Goal: Task Accomplishment & Management: Manage account settings

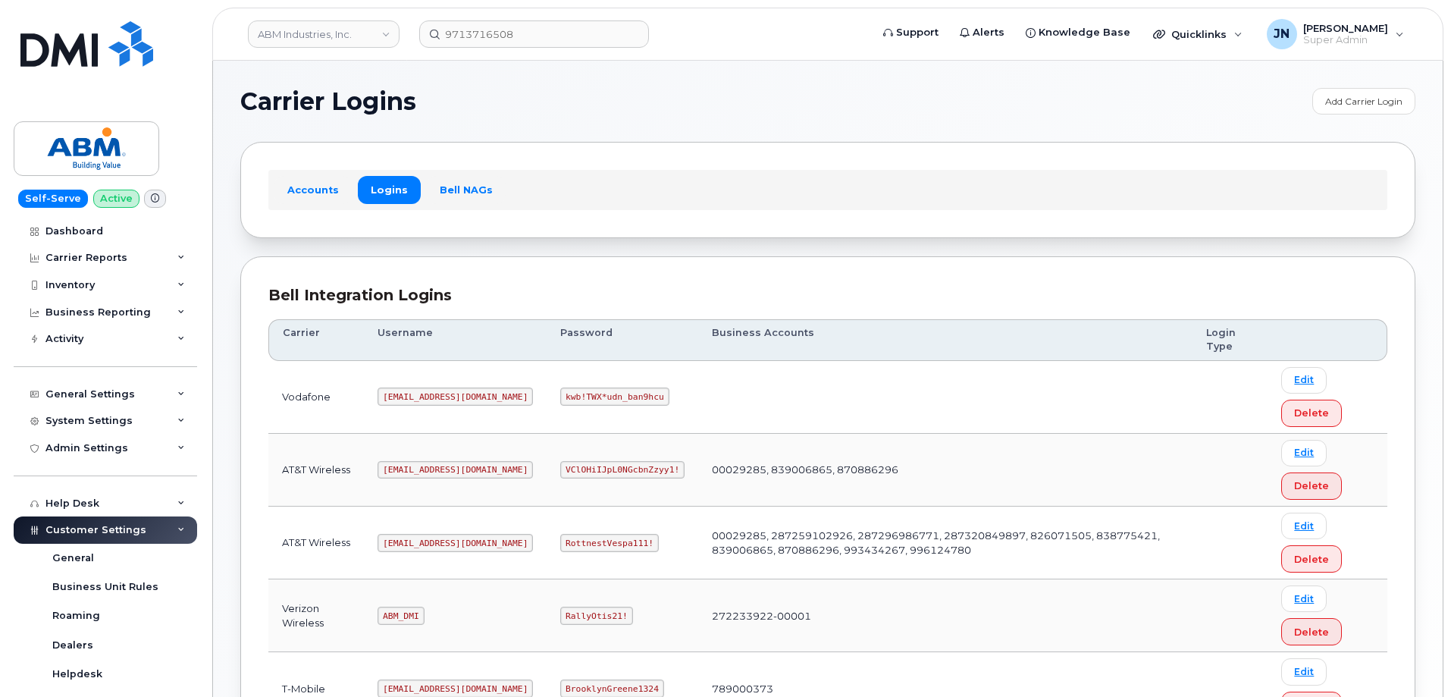
scroll to position [231, 0]
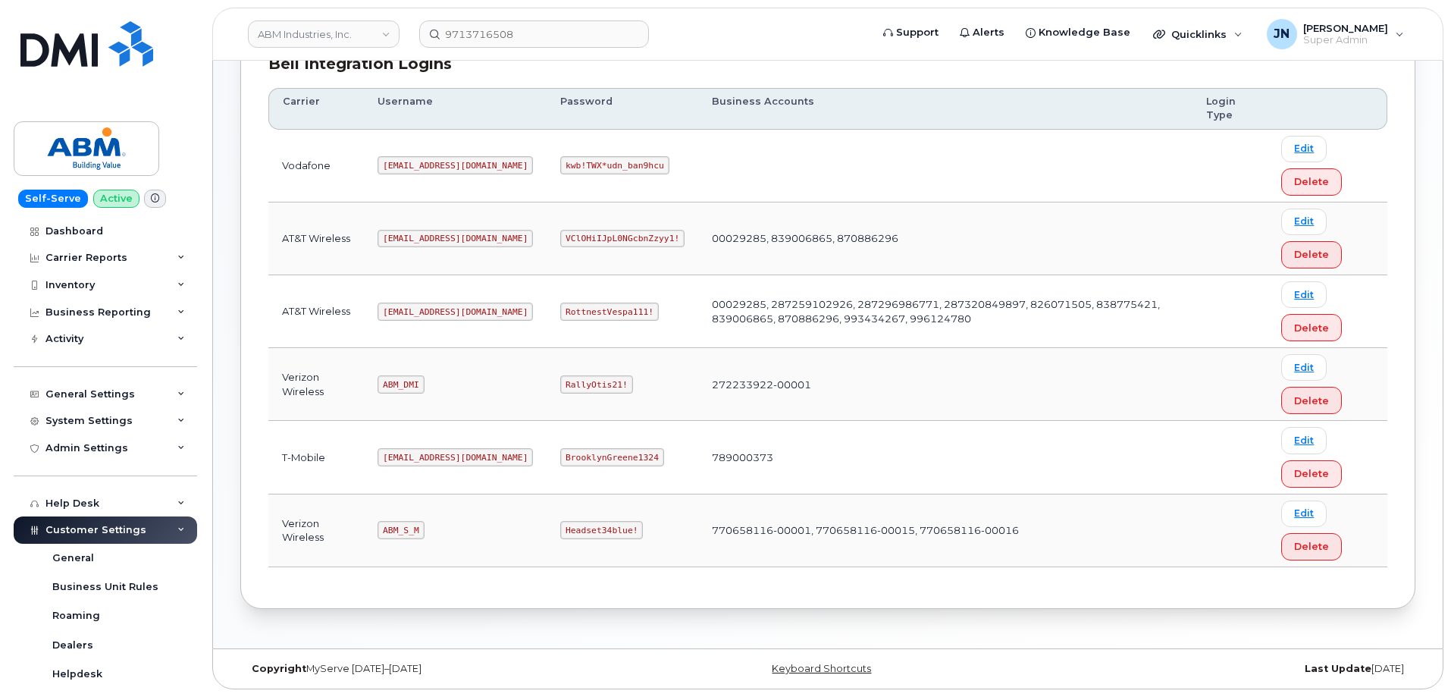
click at [430, 314] on code "[EMAIL_ADDRESS][DOMAIN_NAME]" at bounding box center [455, 311] width 155 height 18
click at [428, 314] on code "[EMAIL_ADDRESS][DOMAIN_NAME]" at bounding box center [455, 311] width 155 height 18
click at [429, 314] on code "[EMAIL_ADDRESS][DOMAIN_NAME]" at bounding box center [455, 311] width 155 height 18
copy code "[EMAIL_ADDRESS][DOMAIN_NAME]"
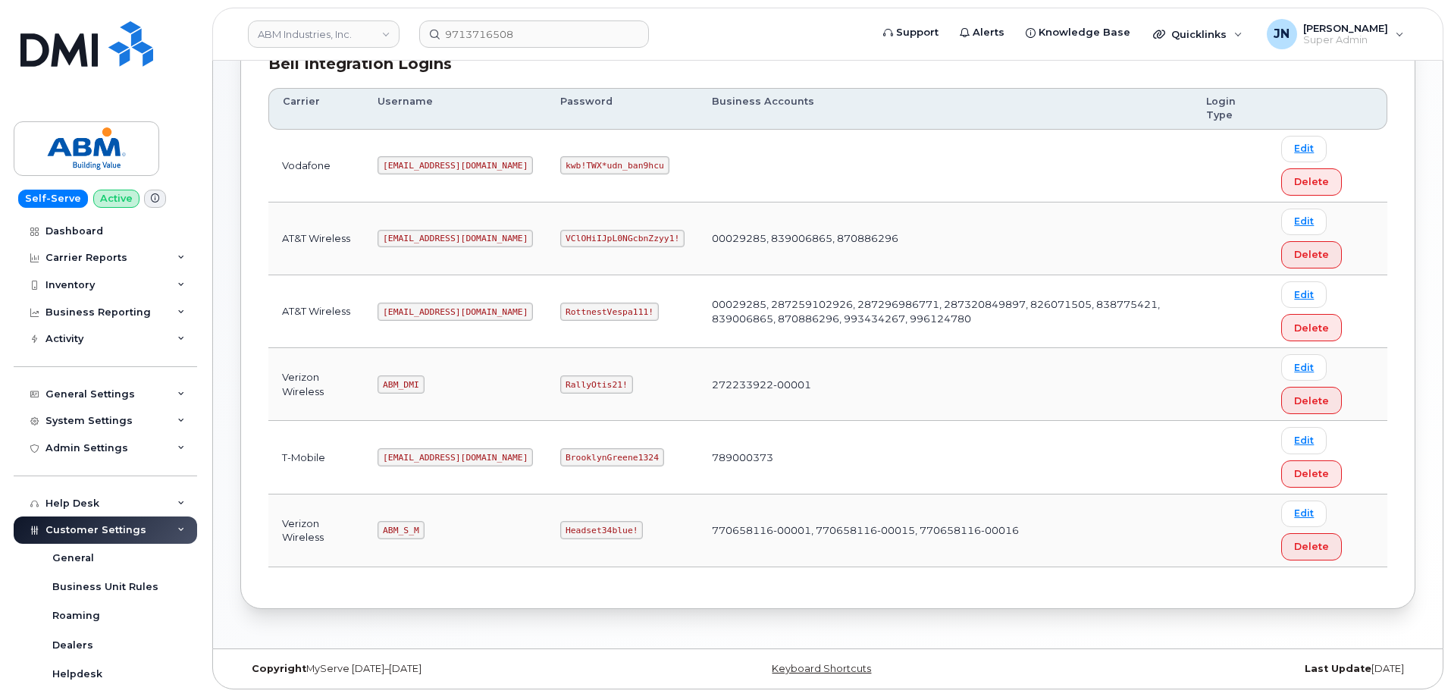
click at [560, 309] on code "RottnestVespa111!" at bounding box center [609, 311] width 99 height 18
copy code "RottnestVespa111!"
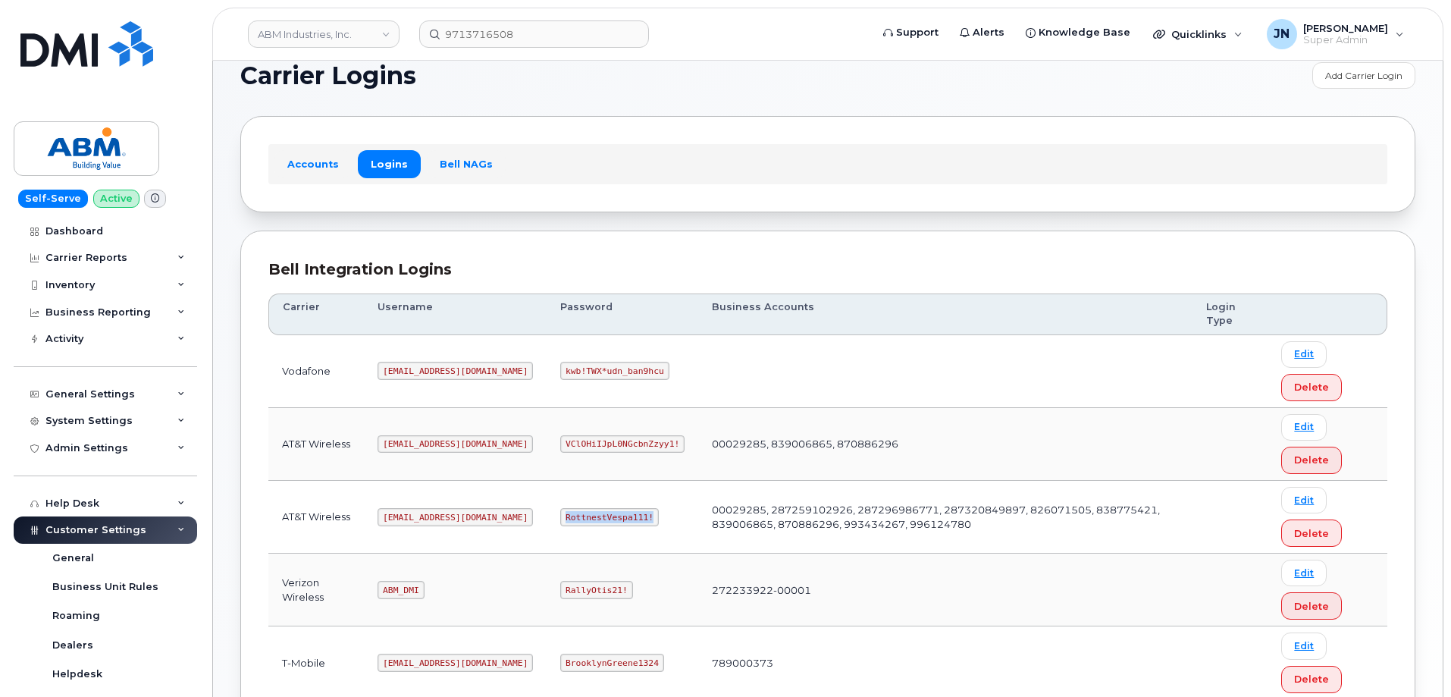
scroll to position [0, 0]
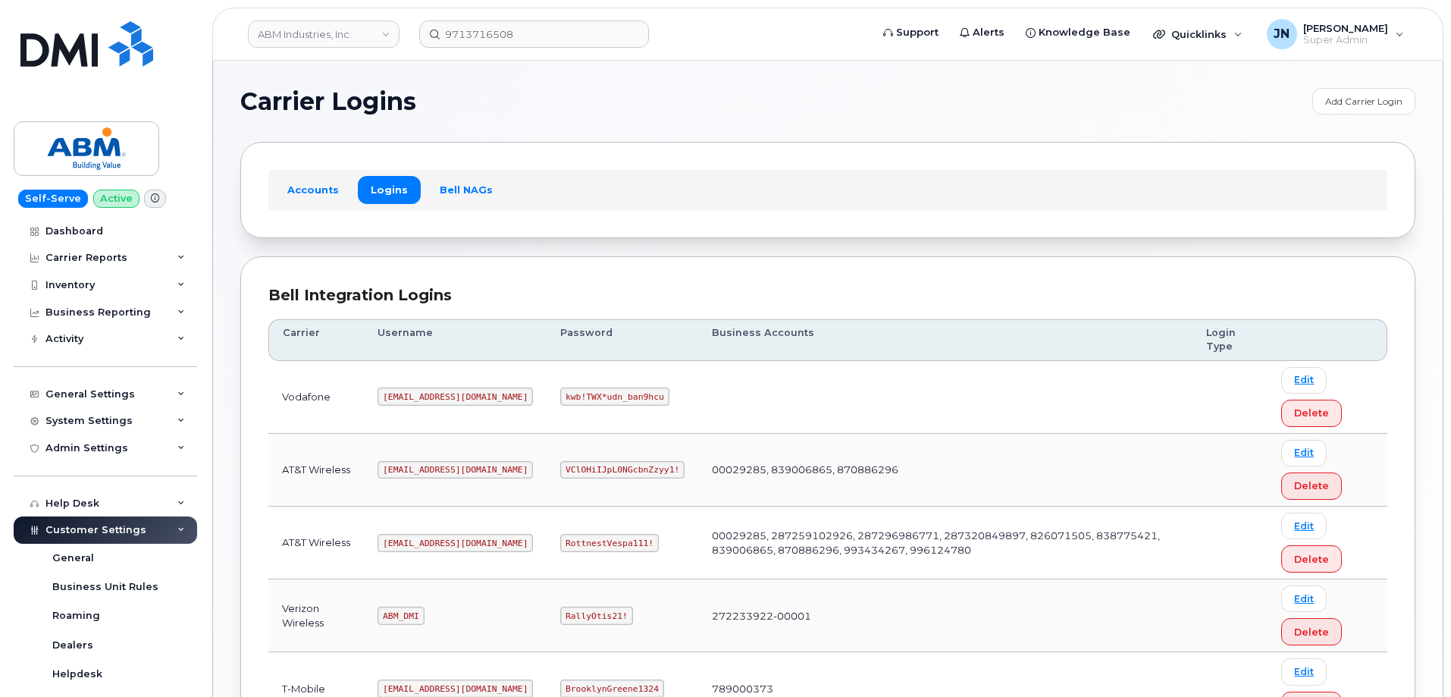
click at [428, 543] on code "[EMAIL_ADDRESS][DOMAIN_NAME]" at bounding box center [455, 543] width 155 height 18
copy code "[EMAIL_ADDRESS][DOMAIN_NAME]"
click at [560, 547] on code "RottnestVespa111!" at bounding box center [609, 543] width 99 height 18
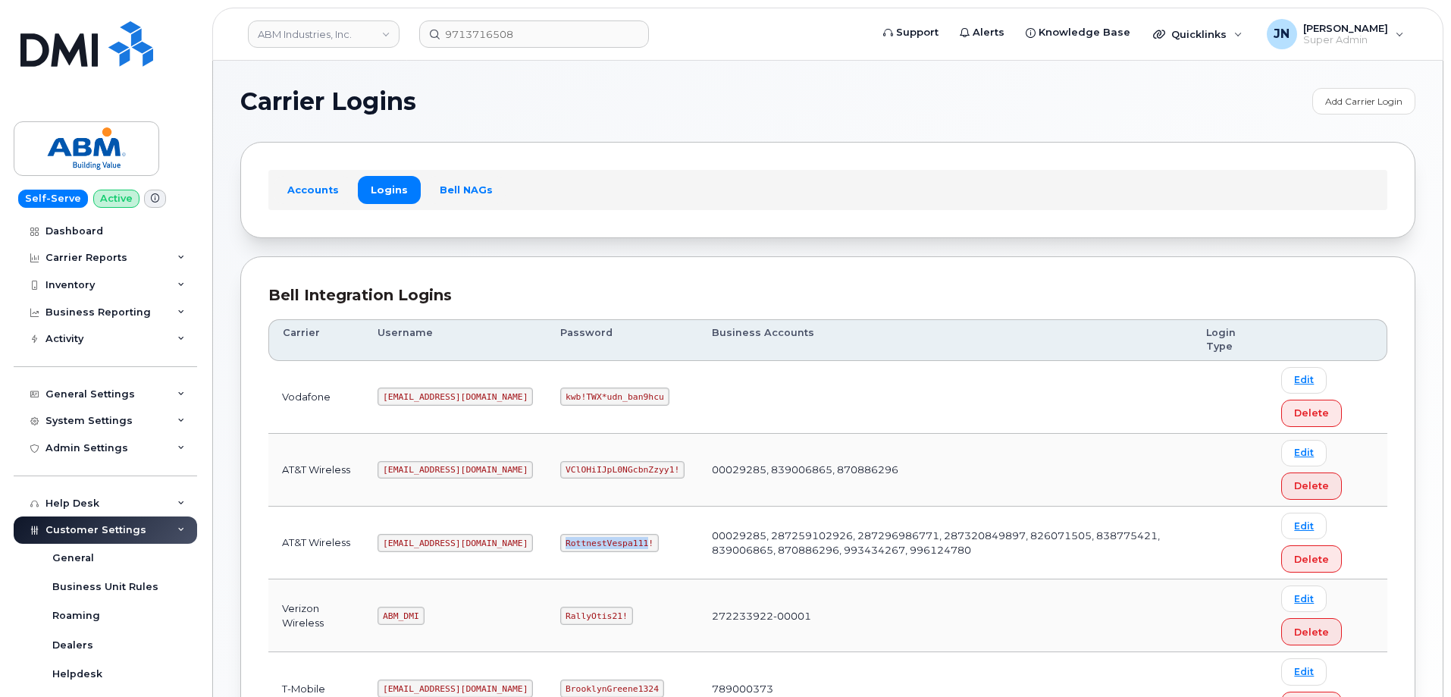
click at [560, 547] on code "RottnestVespa111!" at bounding box center [609, 543] width 99 height 18
click at [560, 544] on code "RottnestVespa111!" at bounding box center [609, 543] width 99 height 18
click at [415, 538] on code "[EMAIL_ADDRESS][DOMAIN_NAME]" at bounding box center [455, 543] width 155 height 18
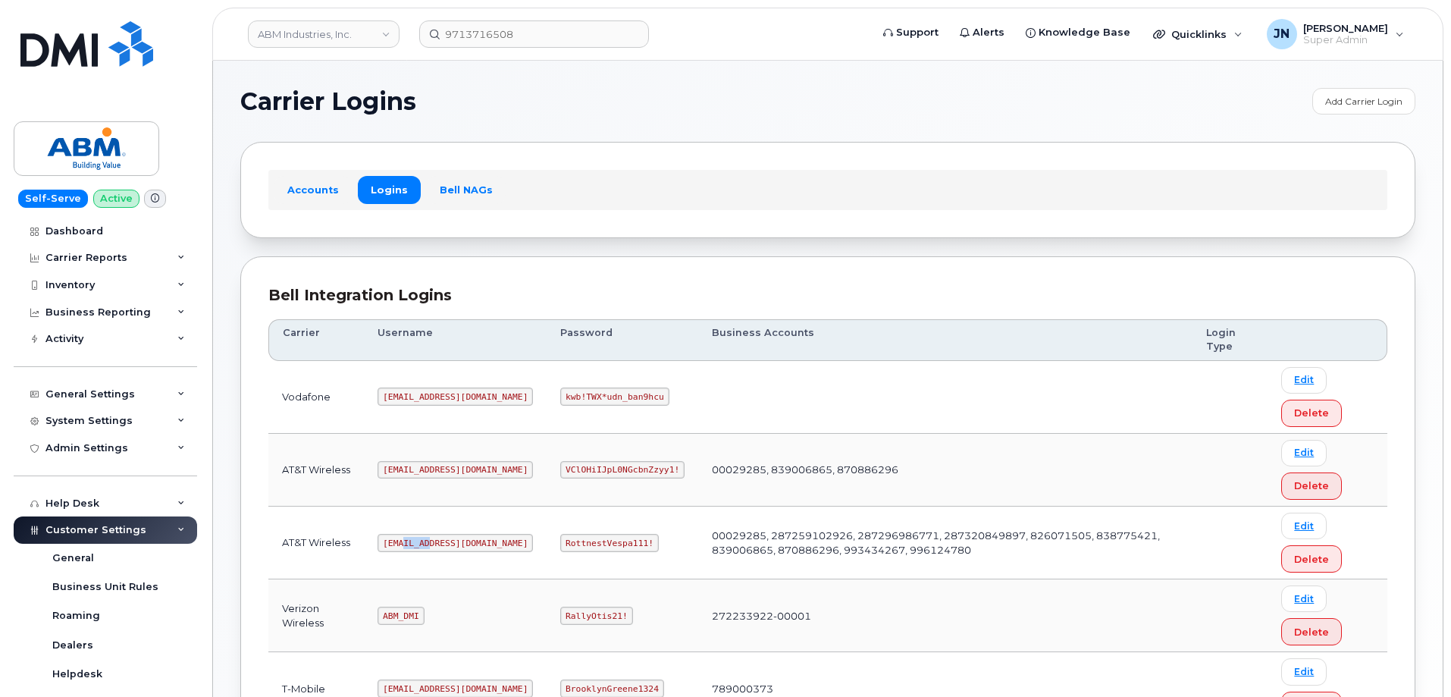
click at [414, 538] on code "[EMAIL_ADDRESS][DOMAIN_NAME]" at bounding box center [455, 543] width 155 height 18
click at [415, 538] on code "[EMAIL_ADDRESS][DOMAIN_NAME]" at bounding box center [455, 543] width 155 height 18
copy code "[EMAIL_ADDRESS][DOMAIN_NAME]"
click at [560, 551] on code "RottnestVespa111!" at bounding box center [609, 543] width 99 height 18
click at [560, 544] on code "RottnestVespa111!" at bounding box center [609, 543] width 99 height 18
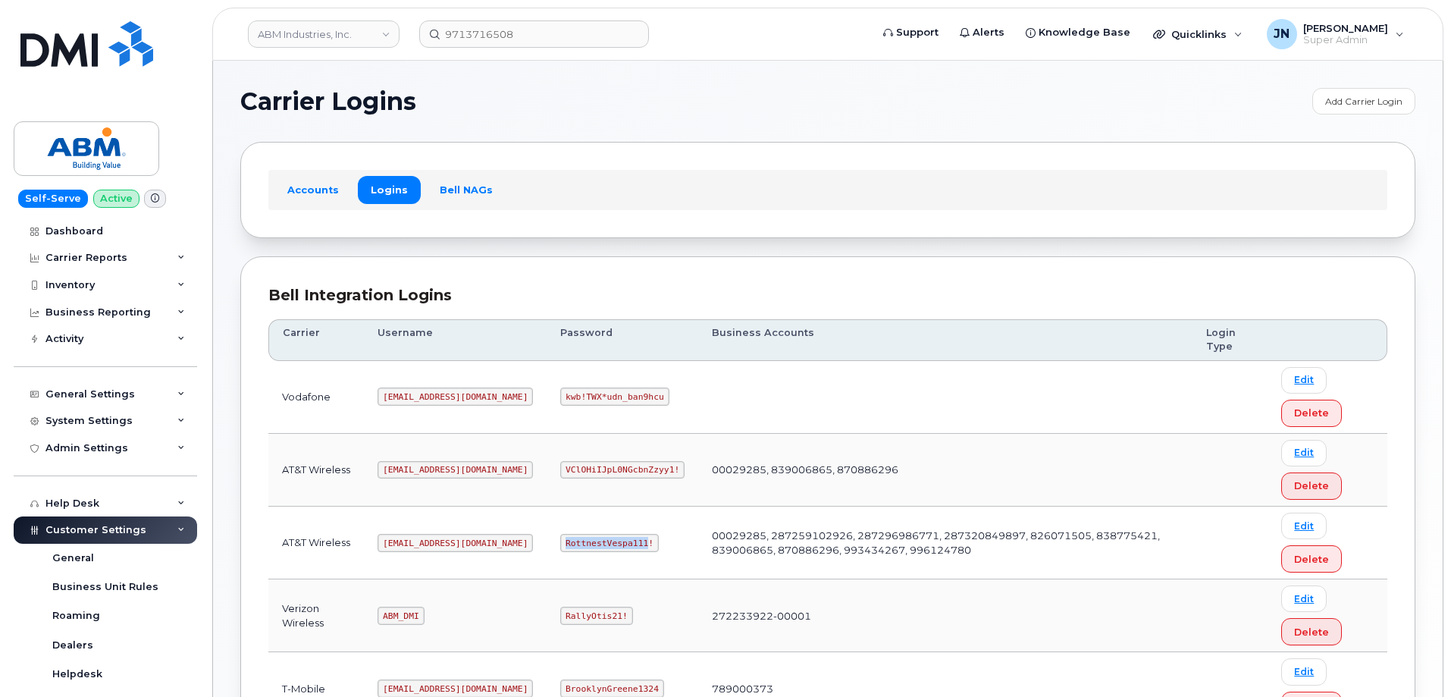
click at [560, 544] on code "RottnestVespa111!" at bounding box center [609, 543] width 99 height 18
copy code "RottnestVespa111!"
